Goal: Information Seeking & Learning: Learn about a topic

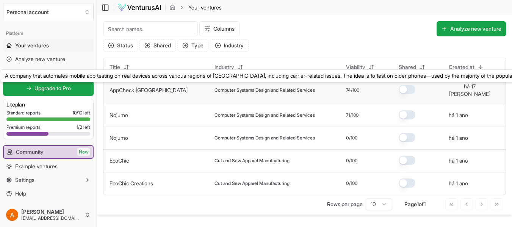
click at [140, 90] on link "AppCheck [GEOGRAPHIC_DATA]" at bounding box center [149, 90] width 78 height 6
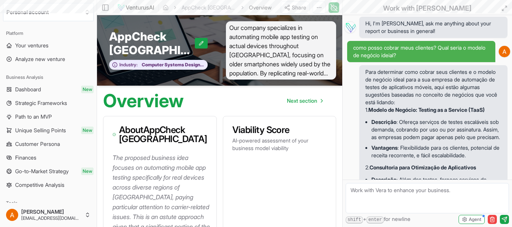
scroll to position [3557, 0]
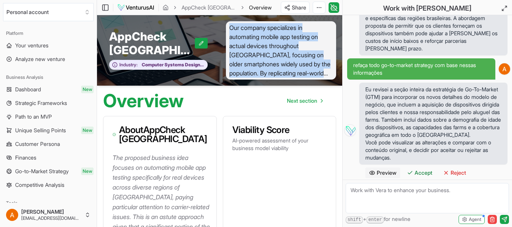
drag, startPoint x: 231, startPoint y: 27, endPoint x: 332, endPoint y: 74, distance: 111.8
click at [332, 74] on span "Our company specializes in automating mobile app testing on actual devices thro…" at bounding box center [281, 50] width 111 height 58
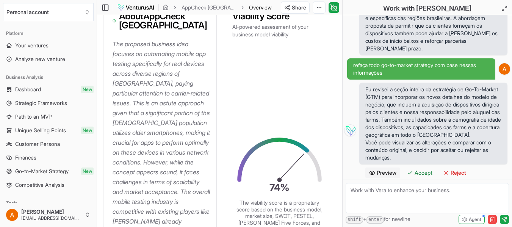
scroll to position [190, 0]
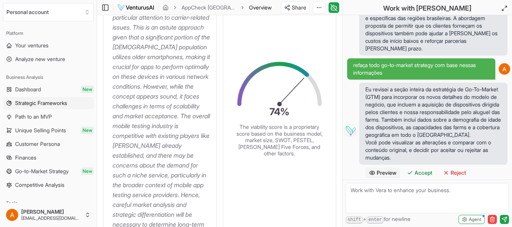
click at [35, 103] on span "Strategic Frameworks" at bounding box center [41, 103] width 52 height 8
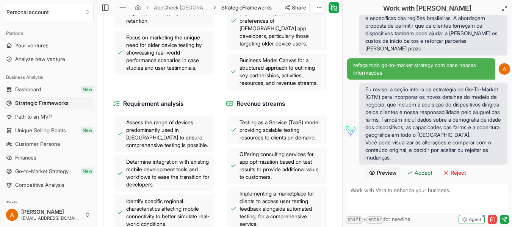
scroll to position [493, 0]
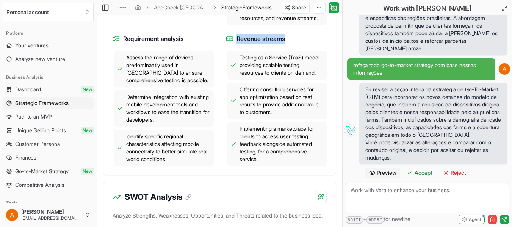
drag, startPoint x: 237, startPoint y: 41, endPoint x: 295, endPoint y: 41, distance: 58.8
click at [295, 41] on h4 "Revenue streams" at bounding box center [276, 38] width 101 height 9
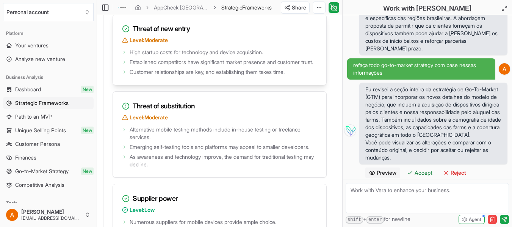
scroll to position [1555, 0]
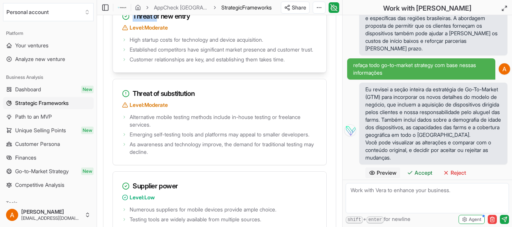
drag, startPoint x: 157, startPoint y: 25, endPoint x: 233, endPoint y: 26, distance: 76.2
click at [233, 22] on h3 "Threat of new entry" at bounding box center [219, 16] width 195 height 11
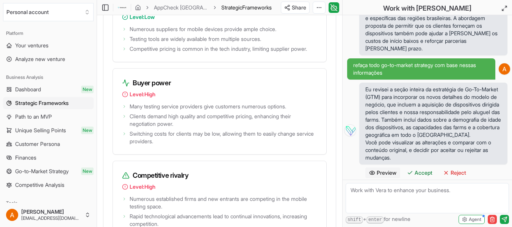
scroll to position [1820, 0]
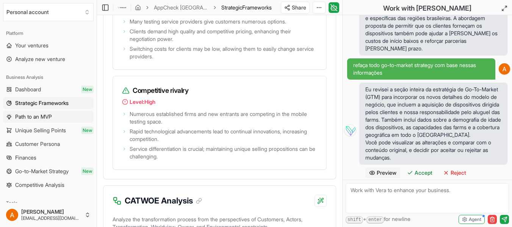
click at [30, 118] on span "Path to an MVP" at bounding box center [33, 117] width 37 height 8
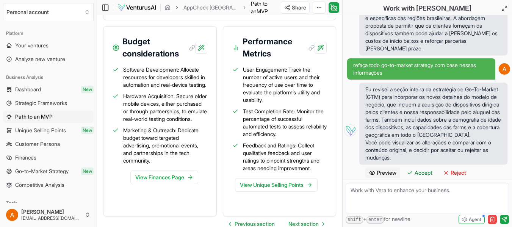
scroll to position [1100, 0]
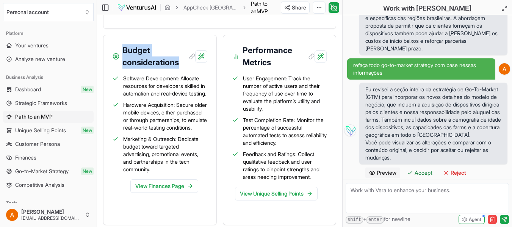
drag, startPoint x: 124, startPoint y: 50, endPoint x: 182, endPoint y: 60, distance: 58.1
click at [182, 60] on h3 "Budget considerations" at bounding box center [158, 56] width 72 height 24
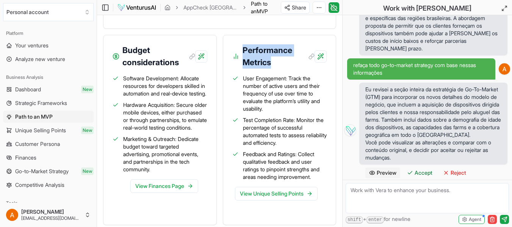
drag, startPoint x: 244, startPoint y: 48, endPoint x: 281, endPoint y: 60, distance: 38.5
click at [281, 60] on h3 "Performance Metrics" at bounding box center [279, 56] width 72 height 24
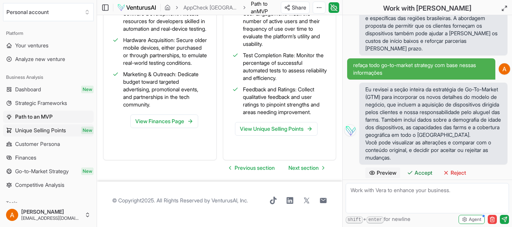
click at [33, 130] on span "Unique Selling Points" at bounding box center [40, 131] width 51 height 8
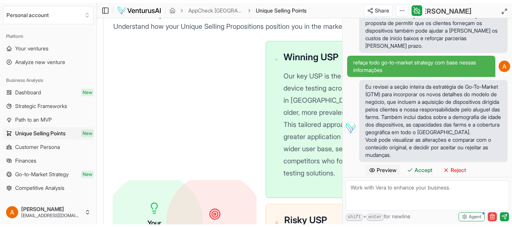
scroll to position [303, 0]
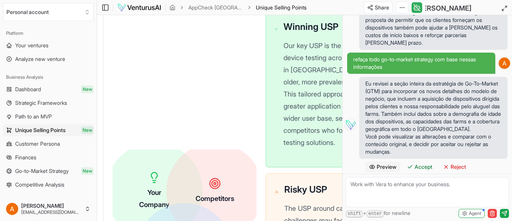
click at [419, 5] on icon at bounding box center [417, 7] width 8 height 9
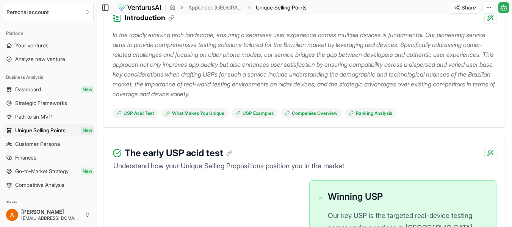
scroll to position [0, 0]
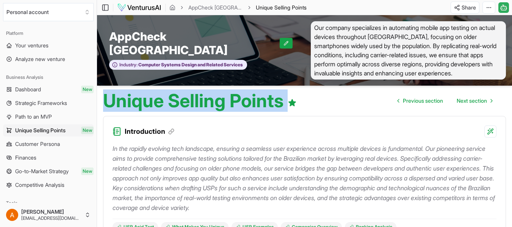
drag, startPoint x: 104, startPoint y: 99, endPoint x: 300, endPoint y: 101, distance: 196.5
click at [300, 101] on div "Unique Selling Points Previous section Next section" at bounding box center [304, 98] width 415 height 24
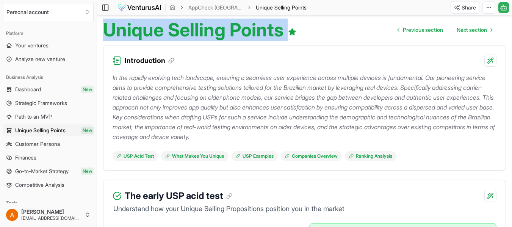
scroll to position [76, 0]
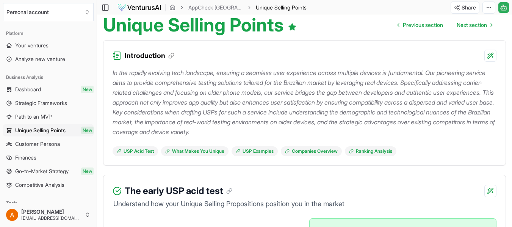
click at [302, 99] on p "In the rapidly evolving tech landscape, ensuring a seamless user experience acr…" at bounding box center [305, 102] width 384 height 69
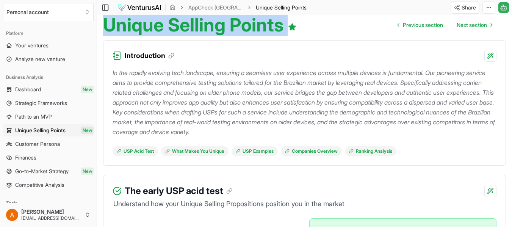
drag, startPoint x: 105, startPoint y: 26, endPoint x: 318, endPoint y: 22, distance: 212.4
click at [318, 22] on div "Unique Selling Points Previous section Next section" at bounding box center [304, 22] width 415 height 24
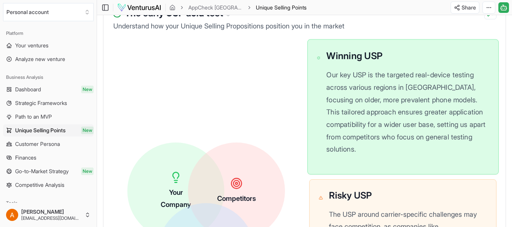
scroll to position [265, 0]
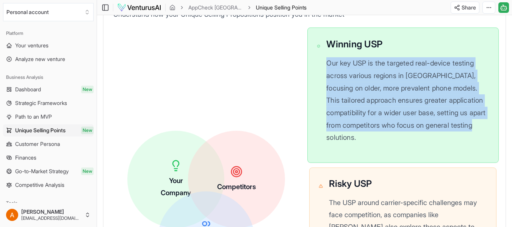
drag, startPoint x: 327, startPoint y: 64, endPoint x: 381, endPoint y: 149, distance: 100.1
click at [381, 149] on div "Winning USP Our key USP is the targeted real-device testing across various regi…" at bounding box center [408, 95] width 163 height 116
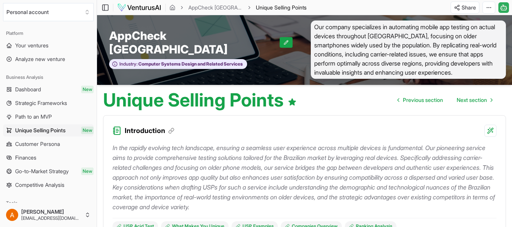
scroll to position [0, 0]
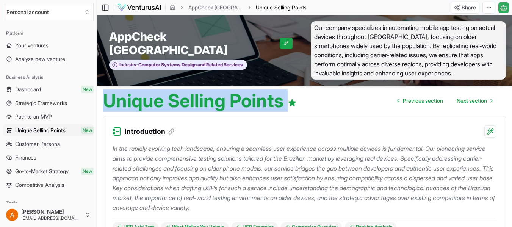
drag, startPoint x: 106, startPoint y: 99, endPoint x: 325, endPoint y: 103, distance: 219.6
click at [325, 103] on div "Unique Selling Points Previous section Next section" at bounding box center [304, 98] width 415 height 24
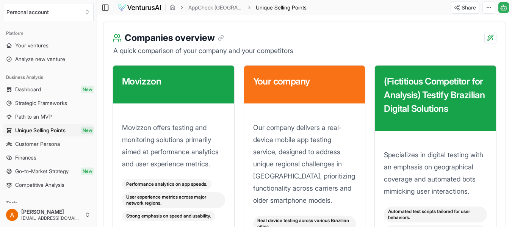
scroll to position [1100, 0]
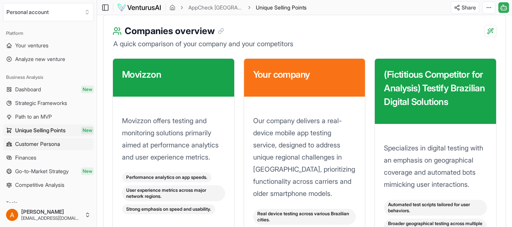
click at [32, 146] on span "Customer Persona" at bounding box center [37, 144] width 45 height 8
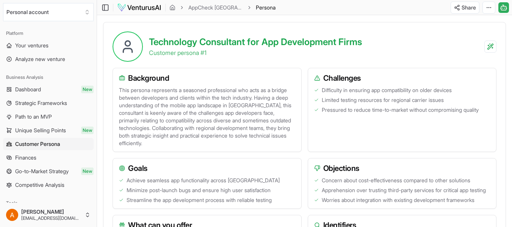
scroll to position [265, 0]
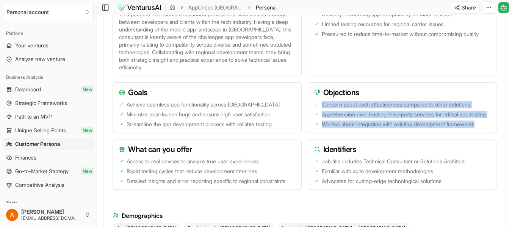
drag, startPoint x: 323, startPoint y: 104, endPoint x: 484, endPoint y: 132, distance: 163.5
click at [484, 128] on ul "Concern about cost-effectiveness compared to other solutions Apprehension over …" at bounding box center [402, 114] width 176 height 27
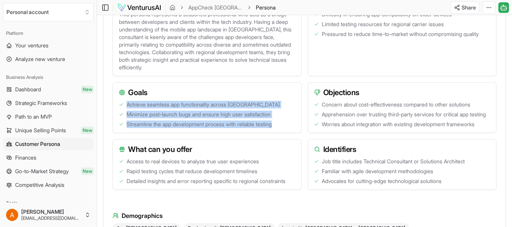
drag, startPoint x: 127, startPoint y: 104, endPoint x: 283, endPoint y: 126, distance: 157.5
click at [283, 126] on ul "Achieve seamless app functionality across [GEOGRAPHIC_DATA] Minimize post-launc…" at bounding box center [207, 114] width 176 height 27
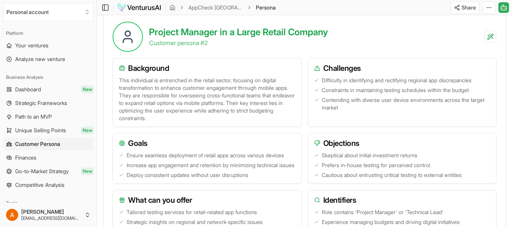
scroll to position [531, 0]
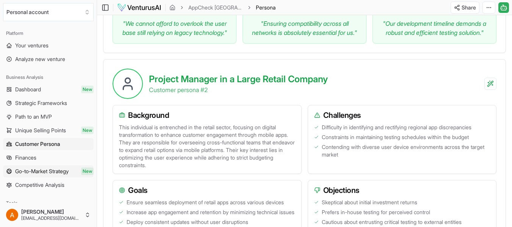
click at [34, 177] on link "Go-to-Market Strategy New" at bounding box center [48, 171] width 91 height 12
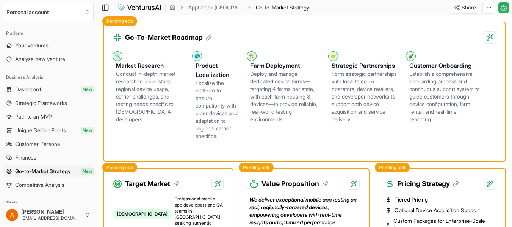
scroll to position [156, 0]
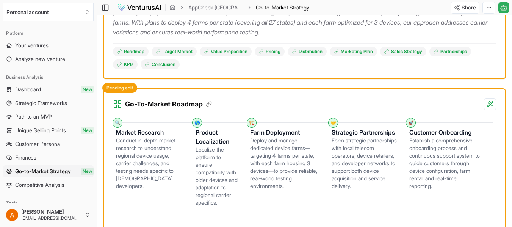
click at [209, 25] on p "Launching our mobile app testing automation service in [GEOGRAPHIC_DATA] requir…" at bounding box center [304, 12] width 383 height 49
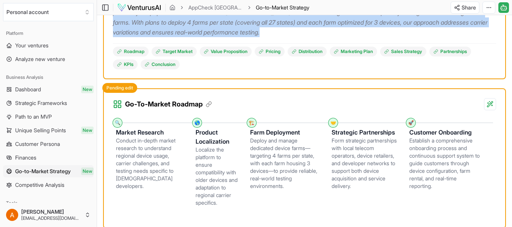
click at [209, 25] on p "Launching our mobile app testing automation service in [GEOGRAPHIC_DATA] requir…" at bounding box center [304, 12] width 383 height 49
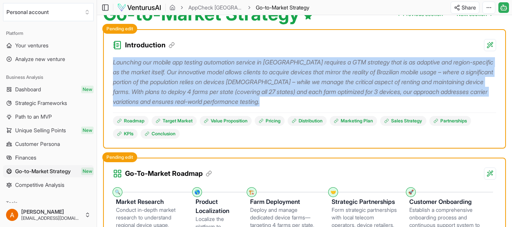
scroll to position [38, 0]
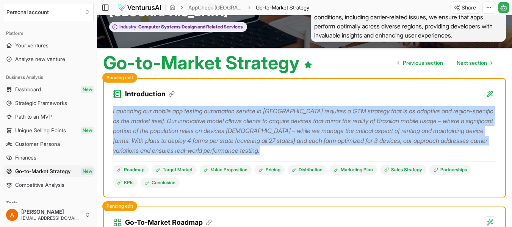
click at [254, 127] on p "Launching our mobile app testing automation service in [GEOGRAPHIC_DATA] requir…" at bounding box center [304, 130] width 383 height 49
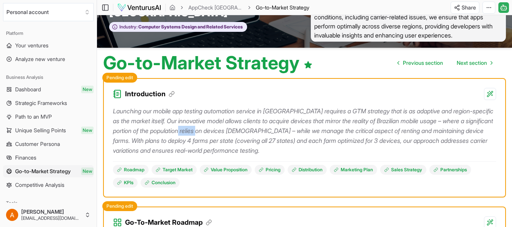
click at [254, 127] on p "Launching our mobile app testing automation service in [GEOGRAPHIC_DATA] requir…" at bounding box center [304, 130] width 383 height 49
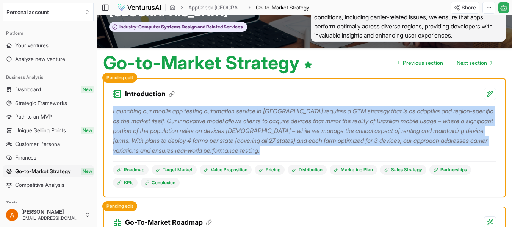
click at [254, 127] on p "Launching our mobile app testing automation service in [GEOGRAPHIC_DATA] requir…" at bounding box center [304, 130] width 383 height 49
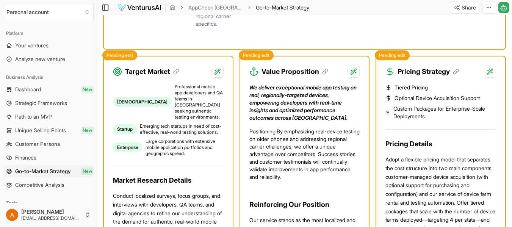
scroll to position [379, 0]
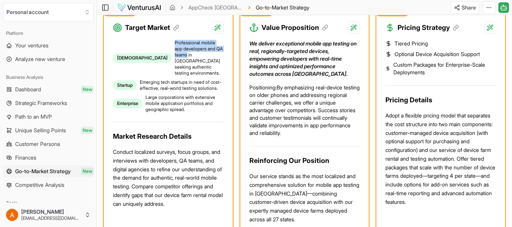
drag, startPoint x: 143, startPoint y: 49, endPoint x: 173, endPoint y: 58, distance: 31.2
click at [175, 58] on span "Professional mobile app developers and QA teams in [GEOGRAPHIC_DATA] seeking au…" at bounding box center [199, 58] width 49 height 36
click at [201, 55] on span "Professional mobile app developers and QA teams in [GEOGRAPHIC_DATA] seeking au…" at bounding box center [199, 58] width 49 height 36
drag, startPoint x: 144, startPoint y: 49, endPoint x: 214, endPoint y: 64, distance: 71.7
click at [214, 64] on span "Professional mobile app developers and QA teams in [GEOGRAPHIC_DATA] seeking au…" at bounding box center [199, 58] width 49 height 36
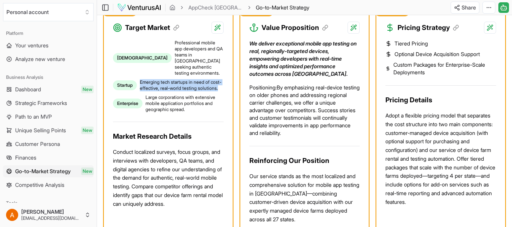
drag, startPoint x: 141, startPoint y: 72, endPoint x: 175, endPoint y: 84, distance: 36.1
click at [175, 84] on span "Emerging tech startups in need of cost-effective, real-world testing solutions." at bounding box center [182, 85] width 84 height 12
click at [185, 80] on span "Emerging tech startups in need of cost-effective, real-world testing solutions." at bounding box center [182, 85] width 84 height 12
drag, startPoint x: 174, startPoint y: 79, endPoint x: 178, endPoint y: 83, distance: 5.7
click at [178, 83] on span "Emerging tech startups in need of cost-effective, real-world testing solutions." at bounding box center [182, 85] width 84 height 12
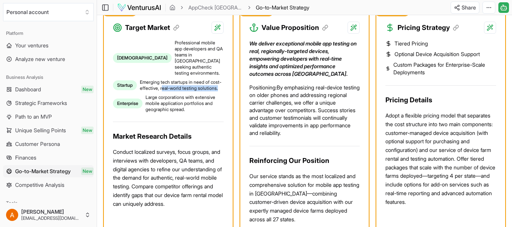
click at [161, 96] on span "Large corporations with extensive mobile application portfolios and geographic …" at bounding box center [185, 103] width 78 height 18
click at [195, 105] on span "Large corporations with extensive mobile application portfolios and geographic …" at bounding box center [185, 103] width 78 height 18
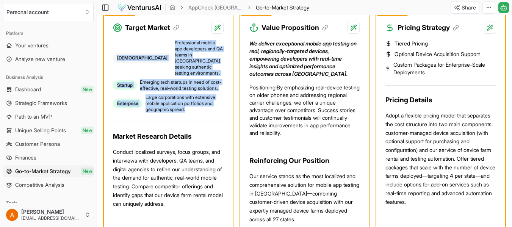
drag, startPoint x: 195, startPoint y: 105, endPoint x: 113, endPoint y: 54, distance: 96.6
click at [113, 54] on ul "[DEMOGRAPHIC_DATA] Professional mobile app developers and QA teams in [GEOGRAPH…" at bounding box center [168, 76] width 111 height 73
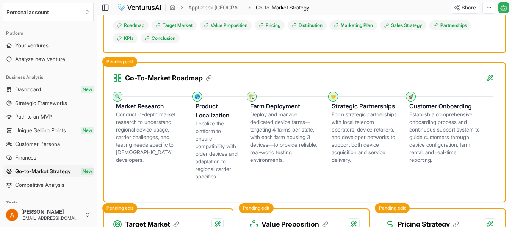
scroll to position [190, 0]
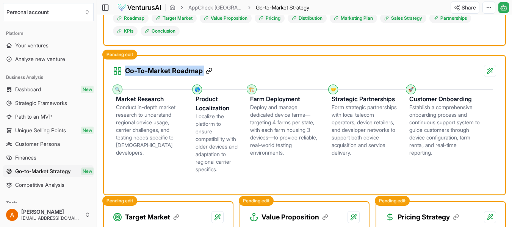
drag, startPoint x: 126, startPoint y: 70, endPoint x: 206, endPoint y: 73, distance: 79.3
click at [206, 73] on h3 "Go-To-Market Roadmap" at bounding box center [168, 71] width 87 height 11
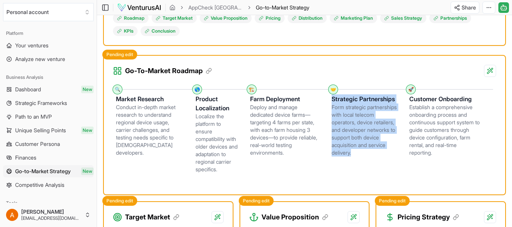
drag, startPoint x: 330, startPoint y: 98, endPoint x: 378, endPoint y: 157, distance: 76.6
click at [378, 157] on li "🤝 Strategic Partnerships Form strategic partnerships with local telecom operato…" at bounding box center [371, 134] width 78 height 90
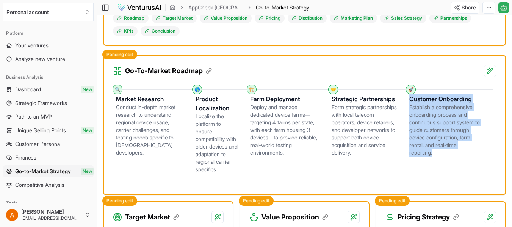
drag, startPoint x: 408, startPoint y: 101, endPoint x: 445, endPoint y: 155, distance: 66.4
click at [445, 155] on div "Customer Onboarding Establish a comprehensive onboarding process and continuous…" at bounding box center [452, 123] width 84 height 67
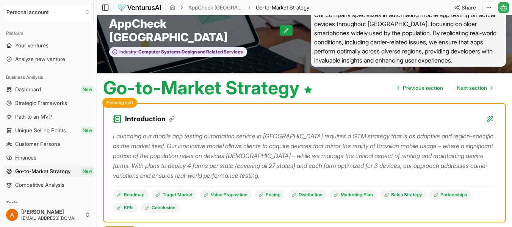
scroll to position [0, 0]
